Goal: Task Accomplishment & Management: Use online tool/utility

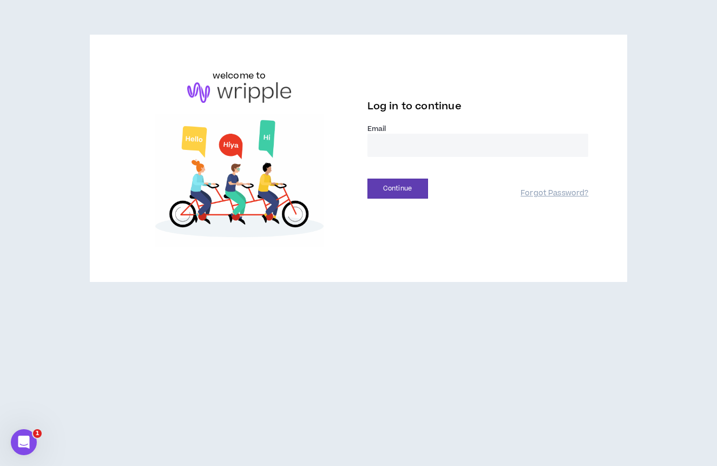
type input "**********"
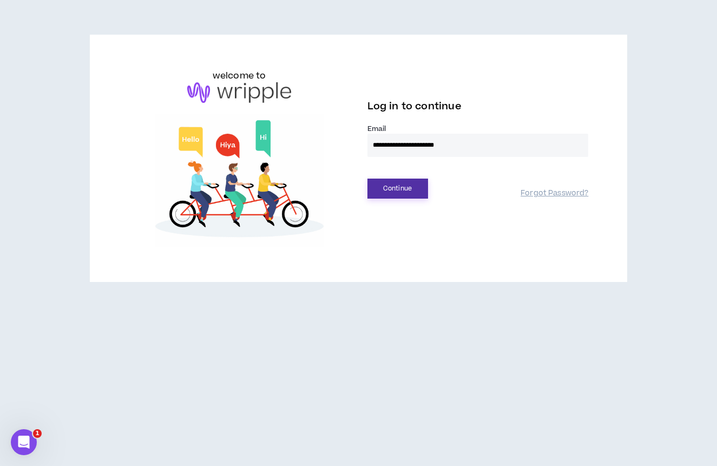
click at [408, 188] on button "Continue" at bounding box center [397, 188] width 61 height 20
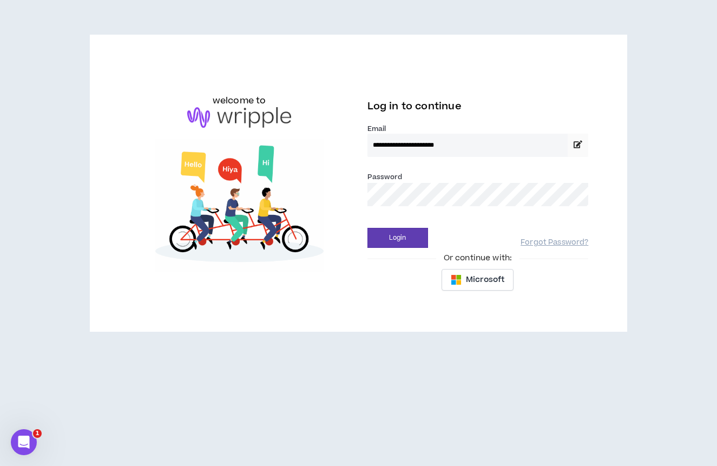
click at [485, 221] on div "Login Forgot Password?" at bounding box center [477, 234] width 221 height 28
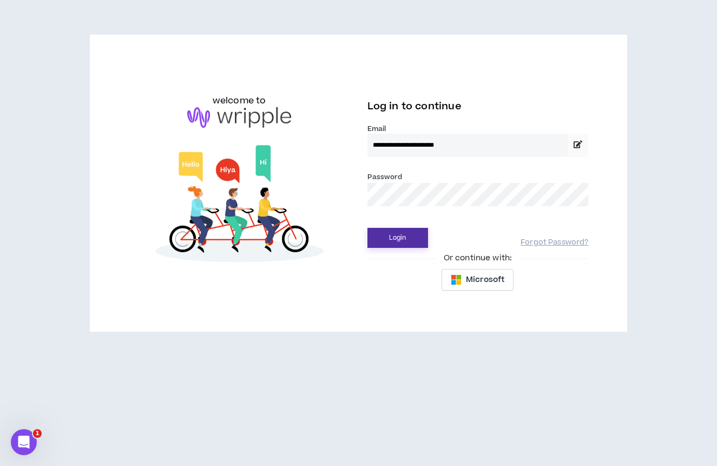
click at [397, 243] on button "Login" at bounding box center [397, 238] width 61 height 20
click at [399, 235] on button "Login" at bounding box center [397, 238] width 61 height 20
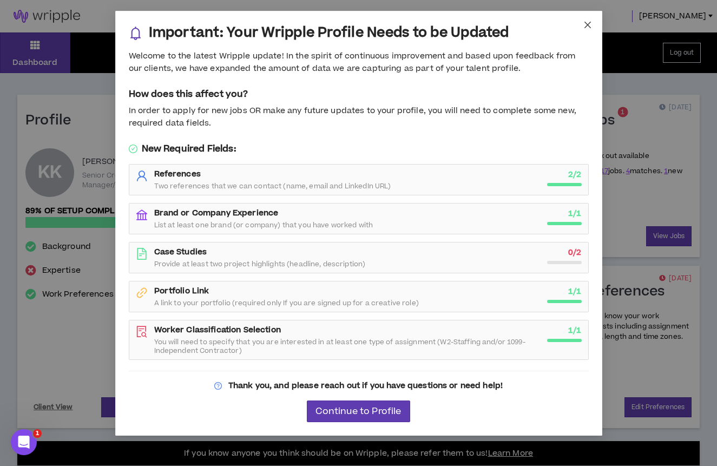
click at [587, 23] on icon "close" at bounding box center [587, 25] width 9 height 9
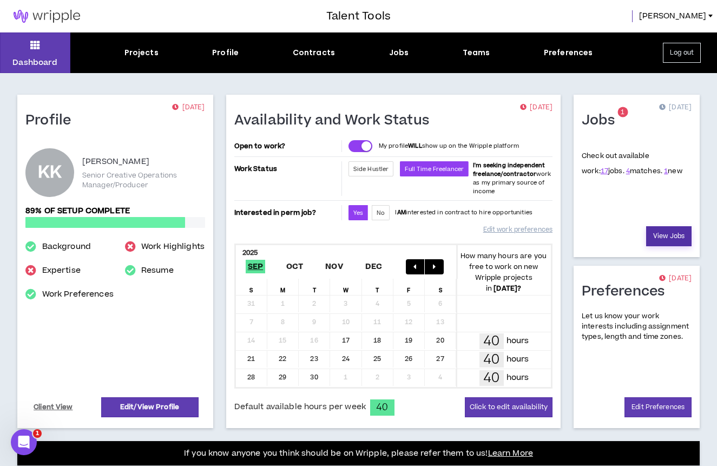
click at [664, 238] on link "View Jobs" at bounding box center [668, 236] width 45 height 20
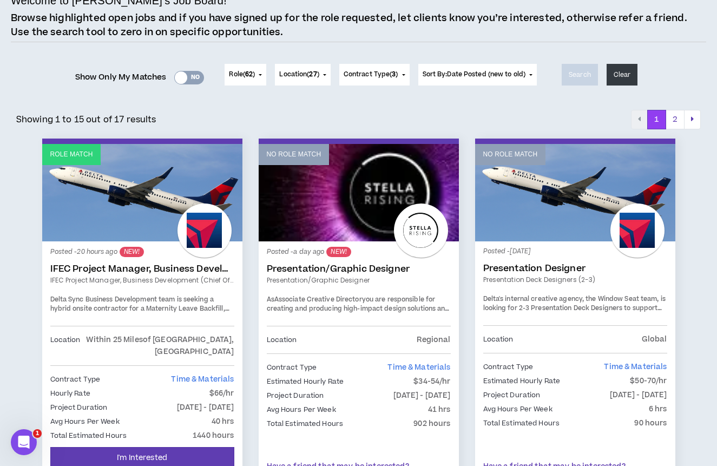
scroll to position [87, 0]
click at [186, 374] on span "Time & Materials" at bounding box center [202, 379] width 63 height 11
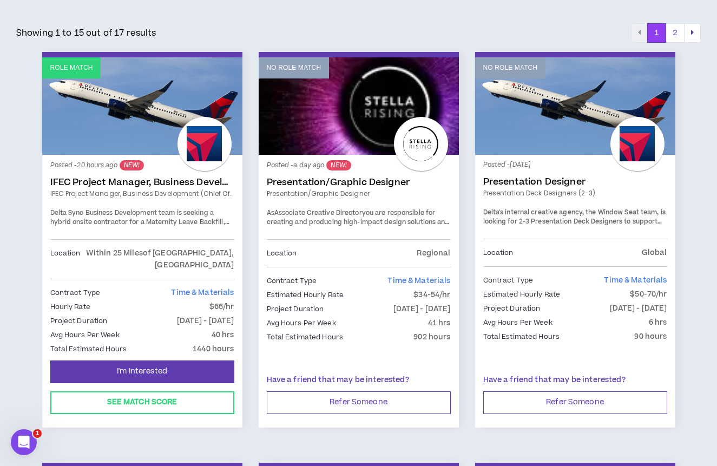
scroll to position [175, 0]
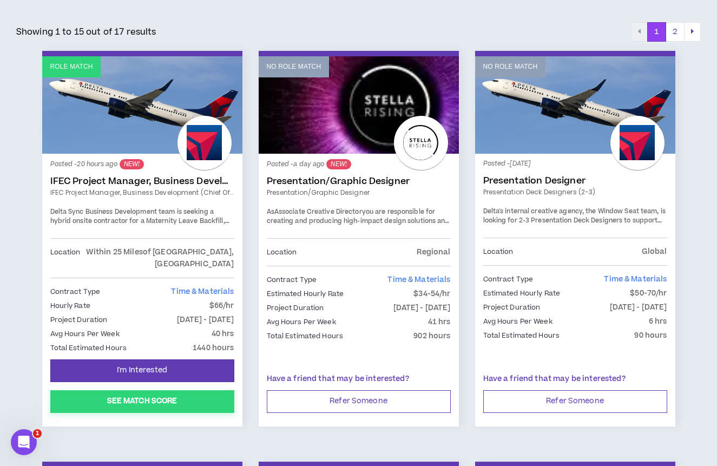
click at [169, 390] on button "See Match Score" at bounding box center [142, 401] width 184 height 23
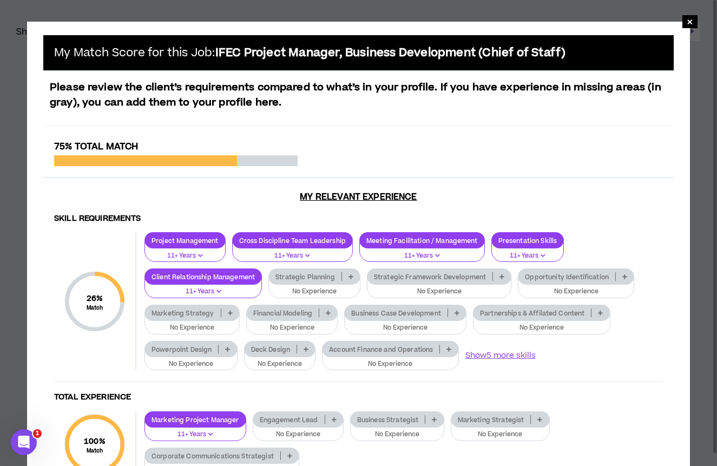
click at [352, 274] on icon at bounding box center [350, 276] width 5 height 5
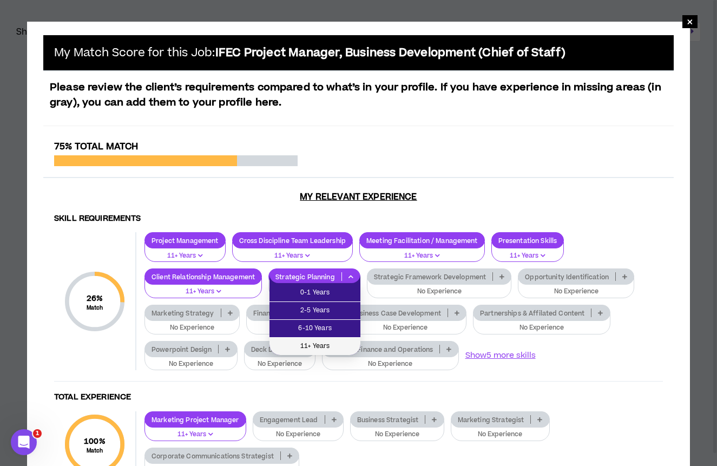
click at [321, 341] on span "11+ Years" at bounding box center [315, 346] width 78 height 12
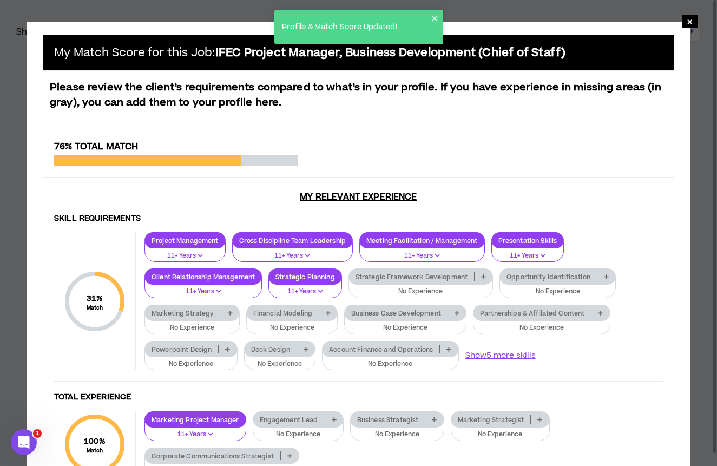
click at [319, 291] on icon "button" at bounding box center [320, 290] width 5 height 5
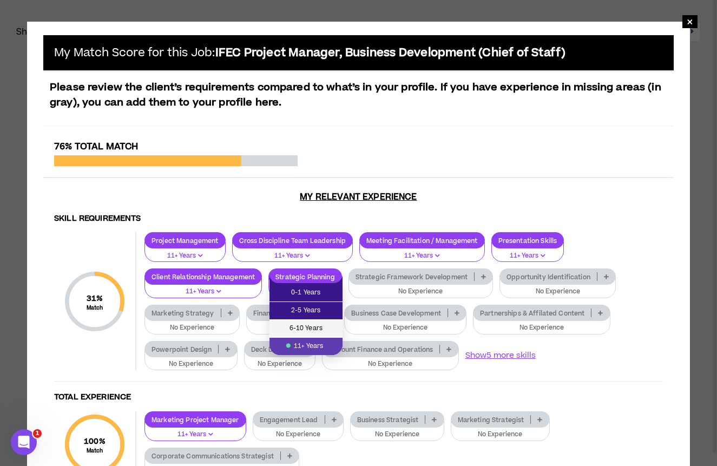
click at [314, 329] on span "6-10 Years" at bounding box center [306, 328] width 60 height 12
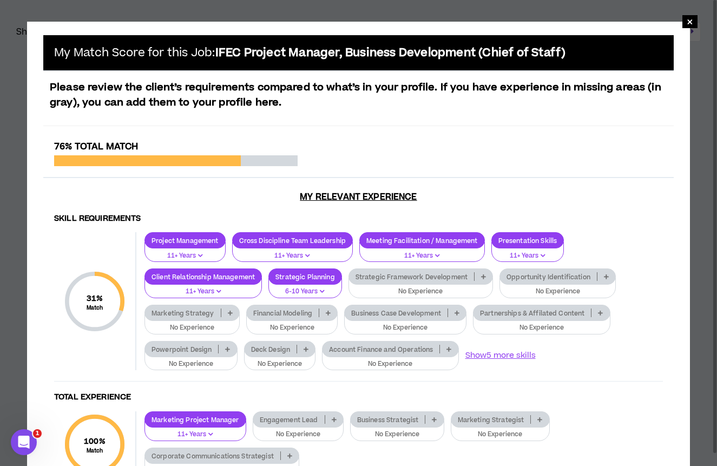
click at [228, 312] on icon at bounding box center [230, 312] width 5 height 5
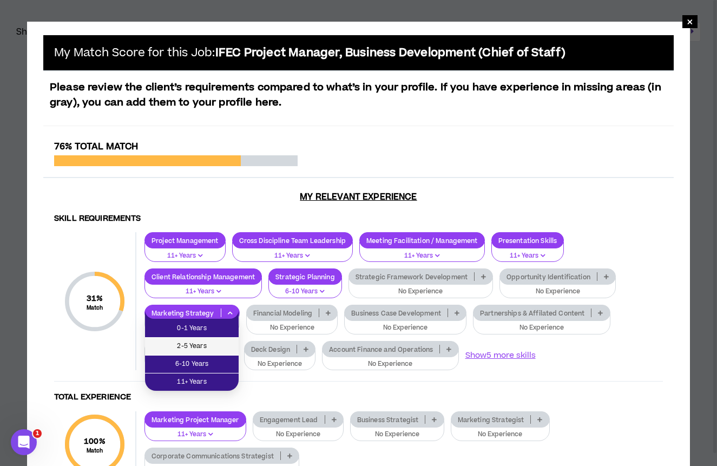
click at [200, 342] on span "2-5 Years" at bounding box center [191, 346] width 81 height 12
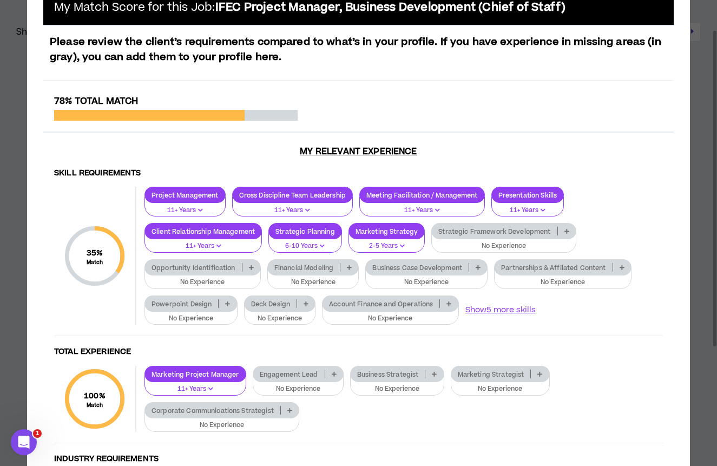
click at [475, 264] on p at bounding box center [478, 267] width 18 height 9
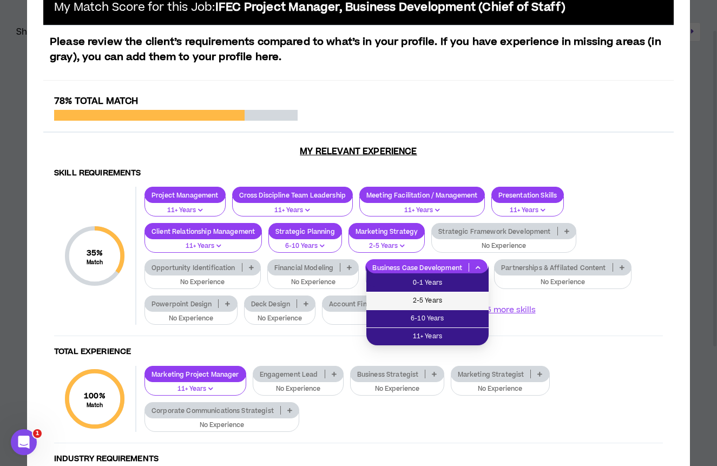
click at [462, 295] on span "2-5 Years" at bounding box center [427, 301] width 109 height 12
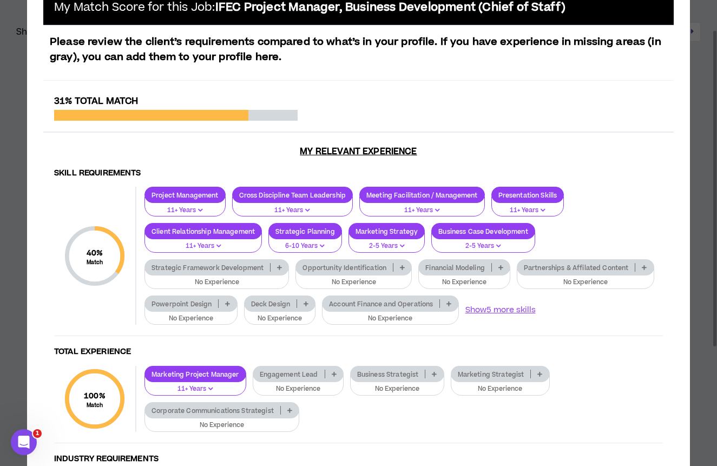
click at [228, 303] on icon at bounding box center [227, 303] width 5 height 5
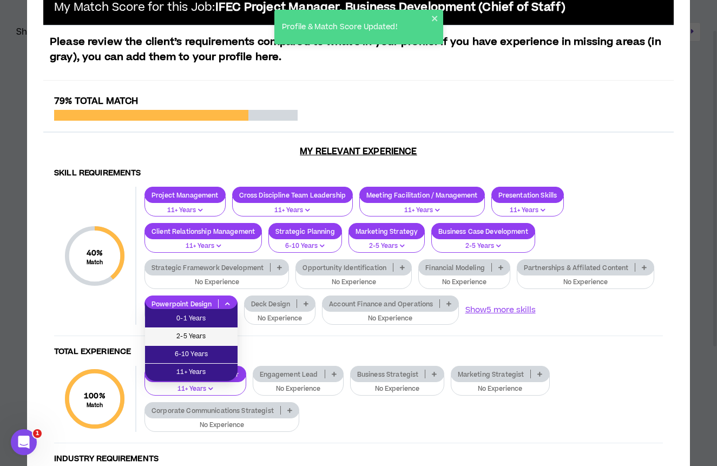
click at [206, 332] on span "2-5 Years" at bounding box center [191, 336] width 80 height 12
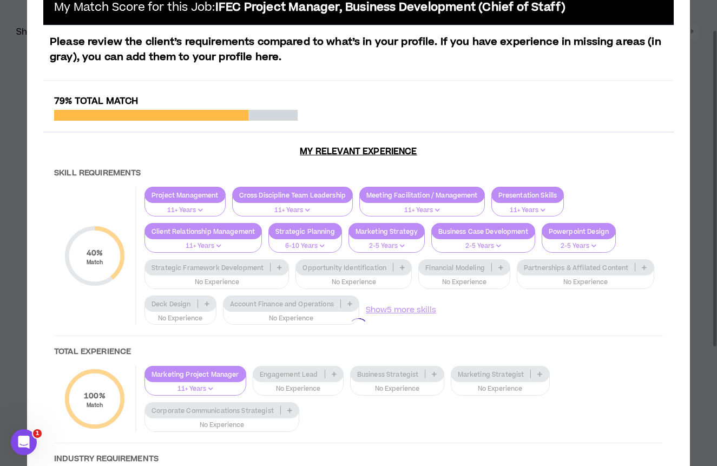
click at [584, 244] on div at bounding box center [358, 328] width 630 height 464
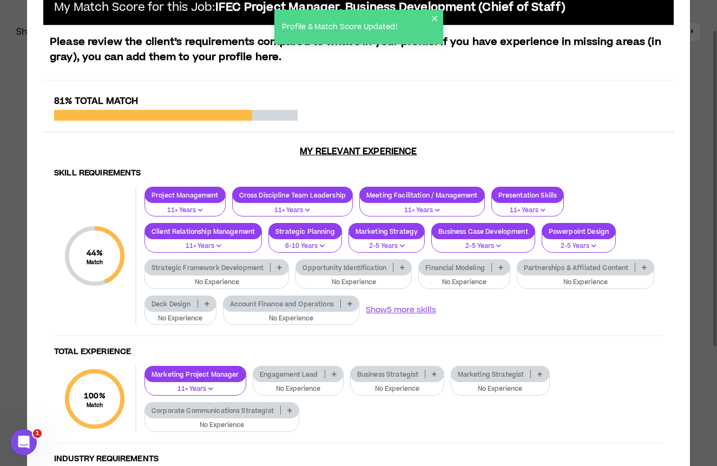
click at [209, 301] on icon at bounding box center [206, 303] width 5 height 5
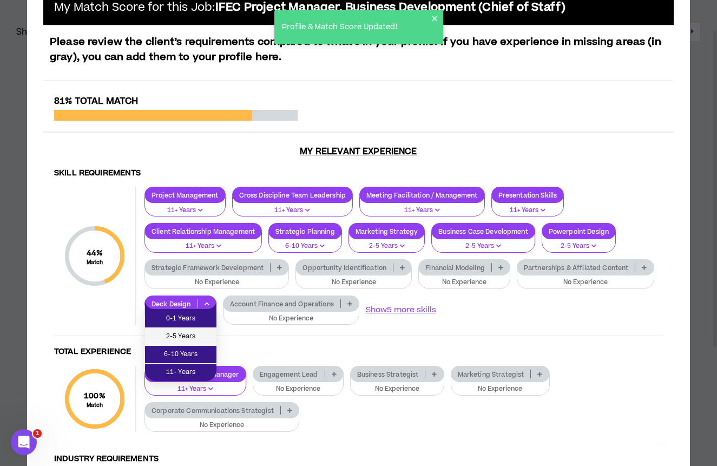
click at [187, 334] on span "2-5 Years" at bounding box center [180, 336] width 58 height 12
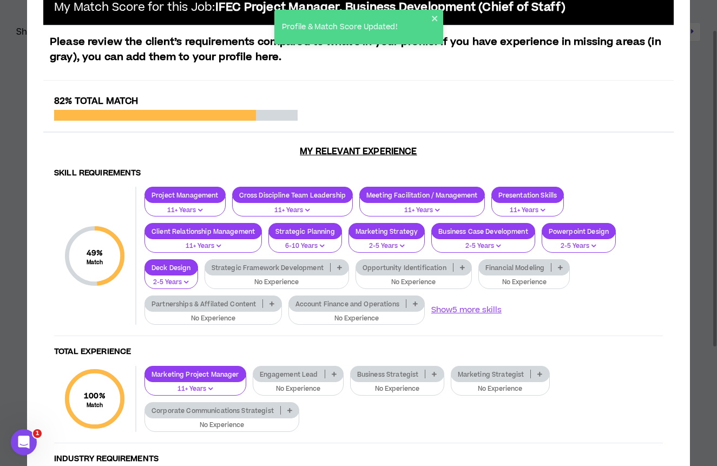
click at [459, 266] on p at bounding box center [462, 267] width 18 height 9
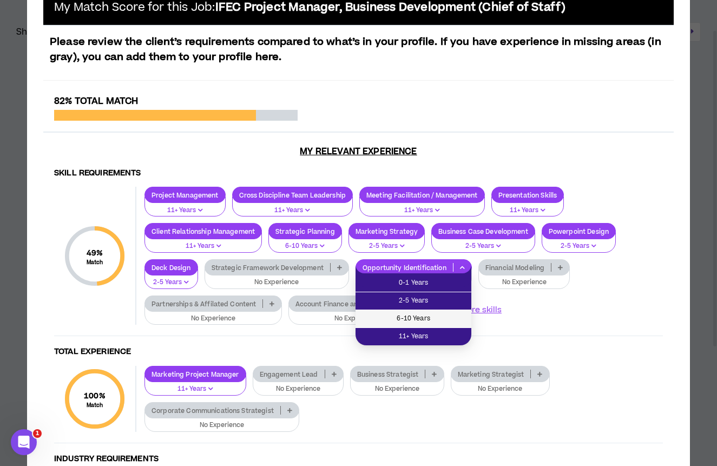
click at [415, 316] on span "6-10 Years" at bounding box center [413, 319] width 103 height 12
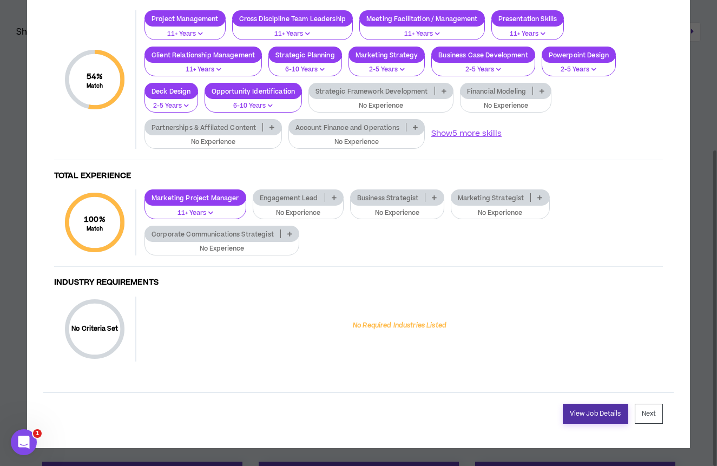
click at [583, 409] on link "View Job Details" at bounding box center [595, 413] width 65 height 20
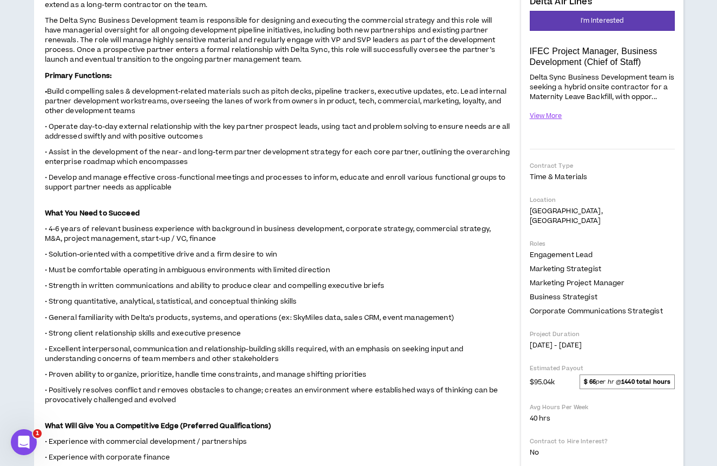
scroll to position [168, 0]
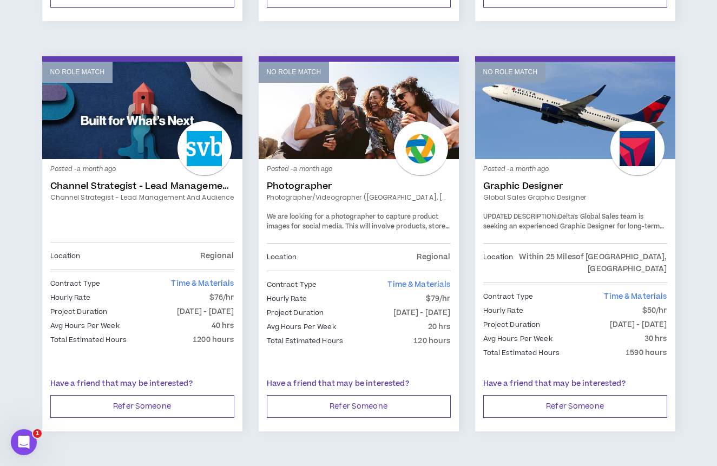
scroll to position [1796, 0]
